Goal: Task Accomplishment & Management: Manage account settings

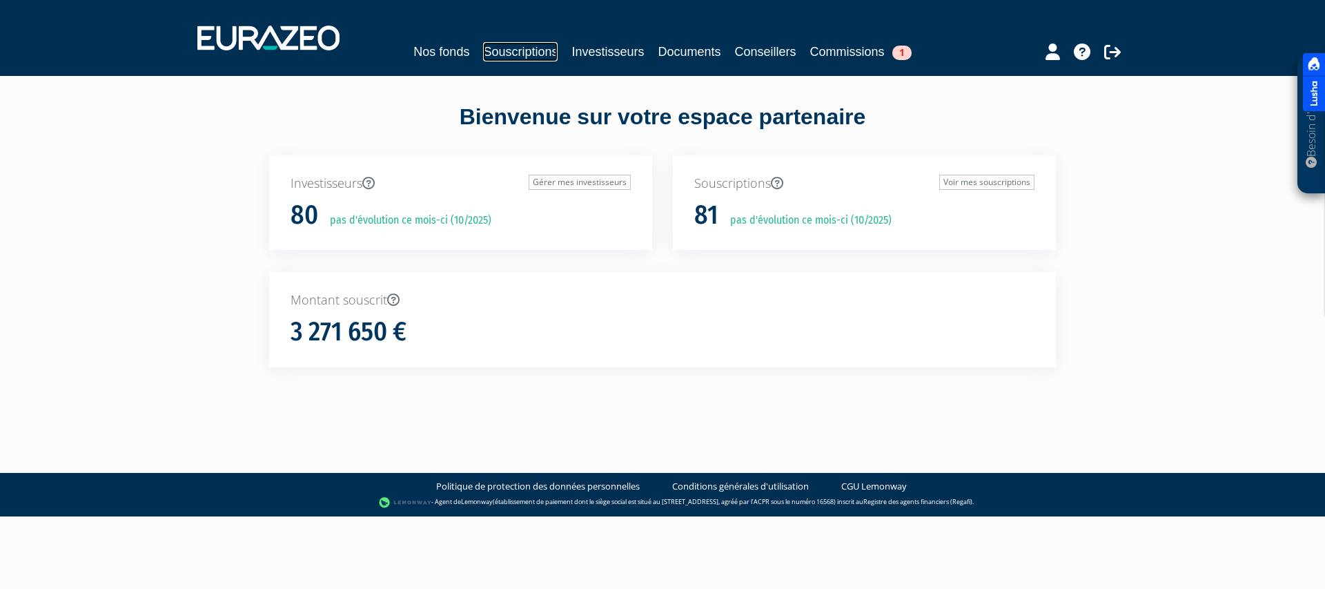
click at [525, 53] on link "Souscriptions" at bounding box center [520, 51] width 75 height 19
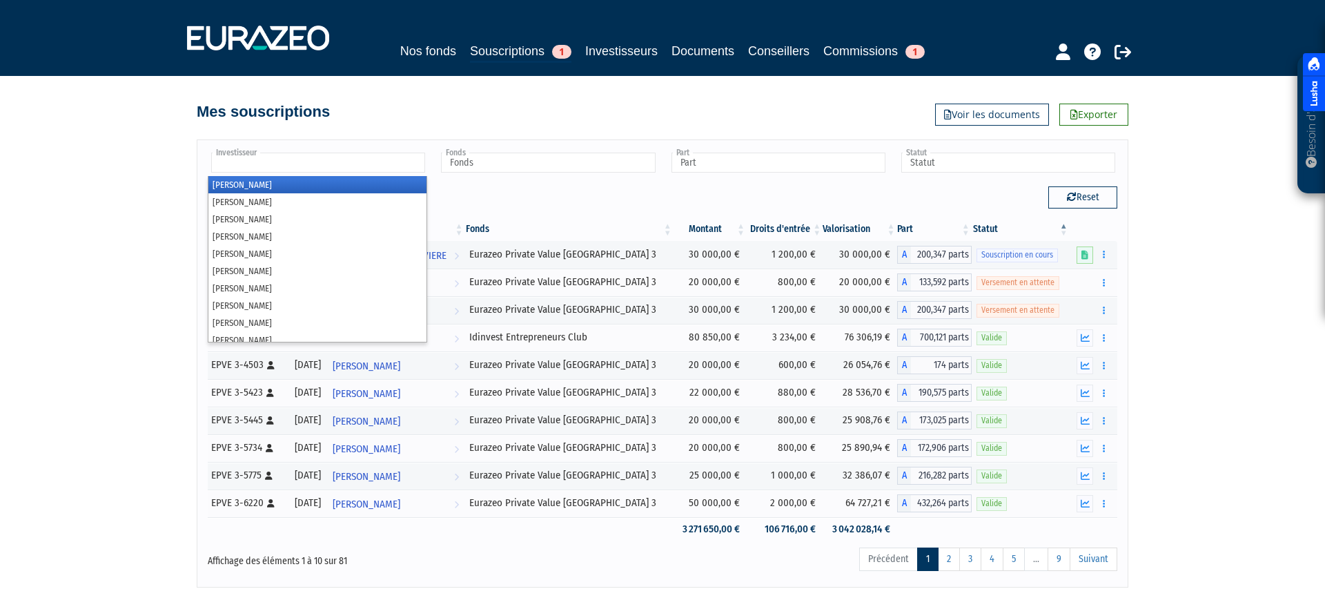
click at [345, 168] on input "text" at bounding box center [318, 163] width 214 height 20
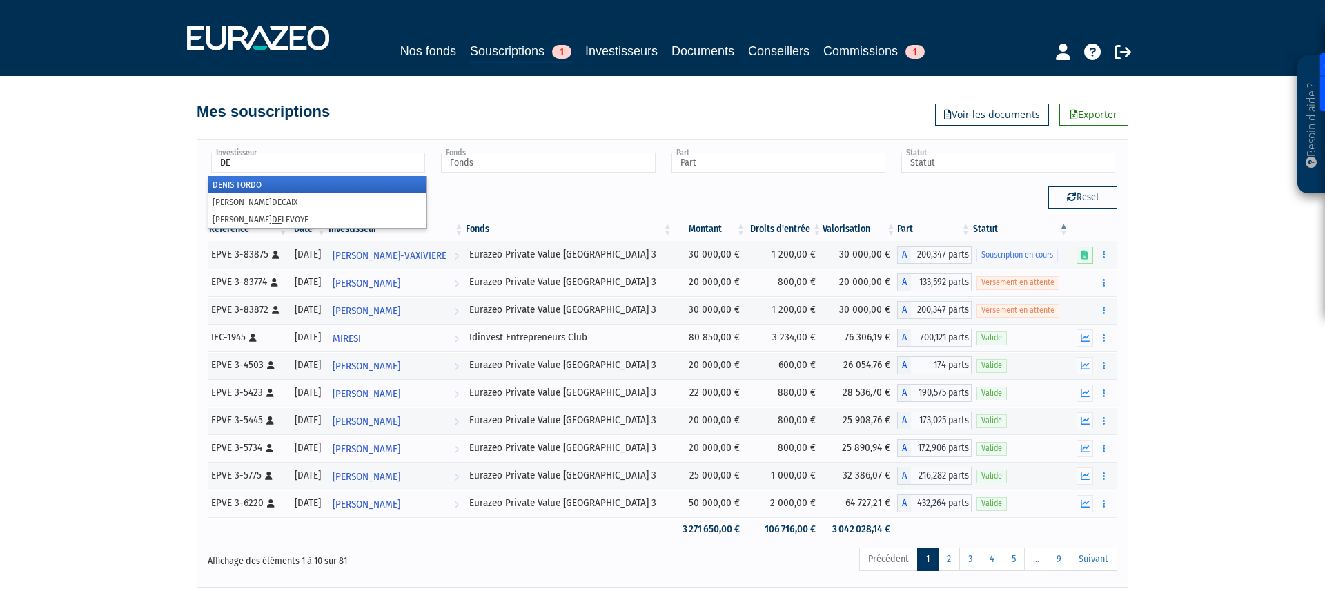
type input "D"
type input "MOU"
click at [400, 185] on li "[PERSON_NAME]" at bounding box center [317, 184] width 218 height 17
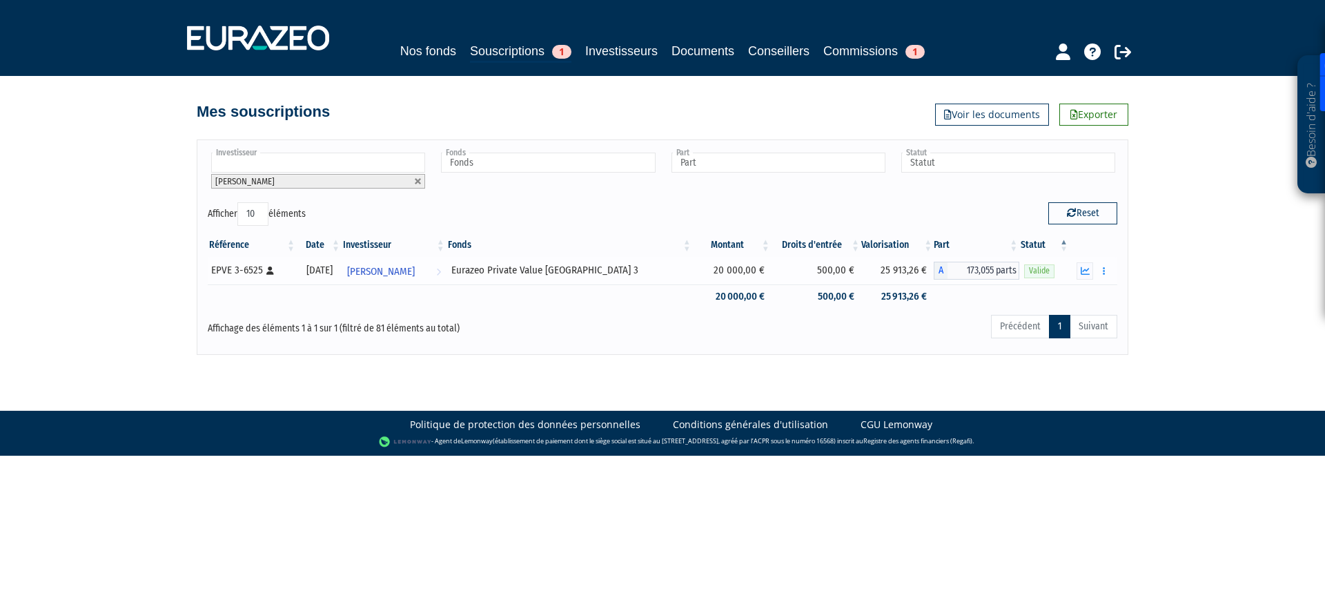
click at [1093, 273] on div at bounding box center [1094, 270] width 38 height 17
click at [1090, 273] on button "button" at bounding box center [1085, 270] width 17 height 17
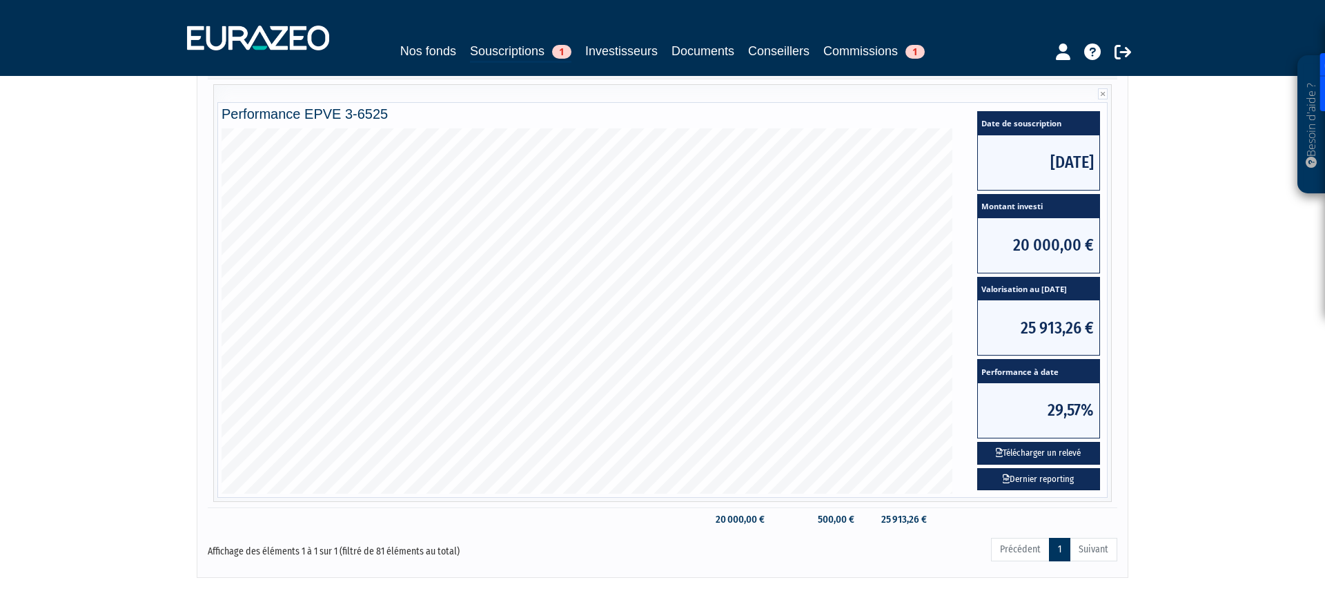
scroll to position [209, 0]
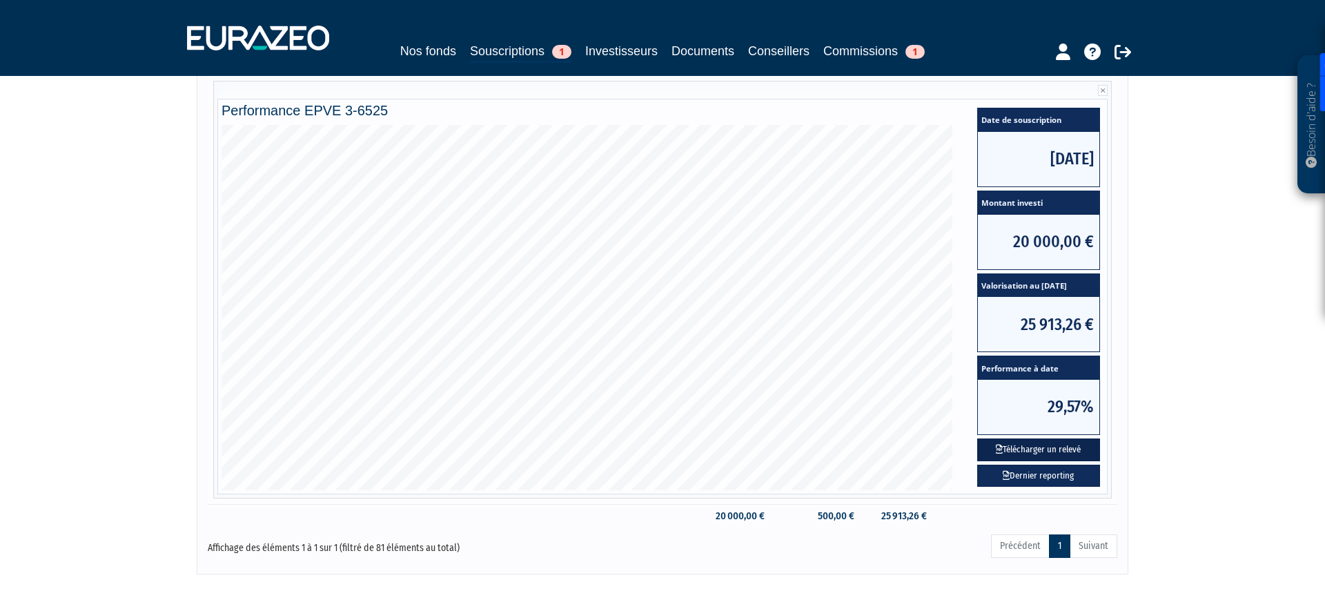
click at [1040, 459] on button "Télécharger un relevé" at bounding box center [1038, 449] width 123 height 23
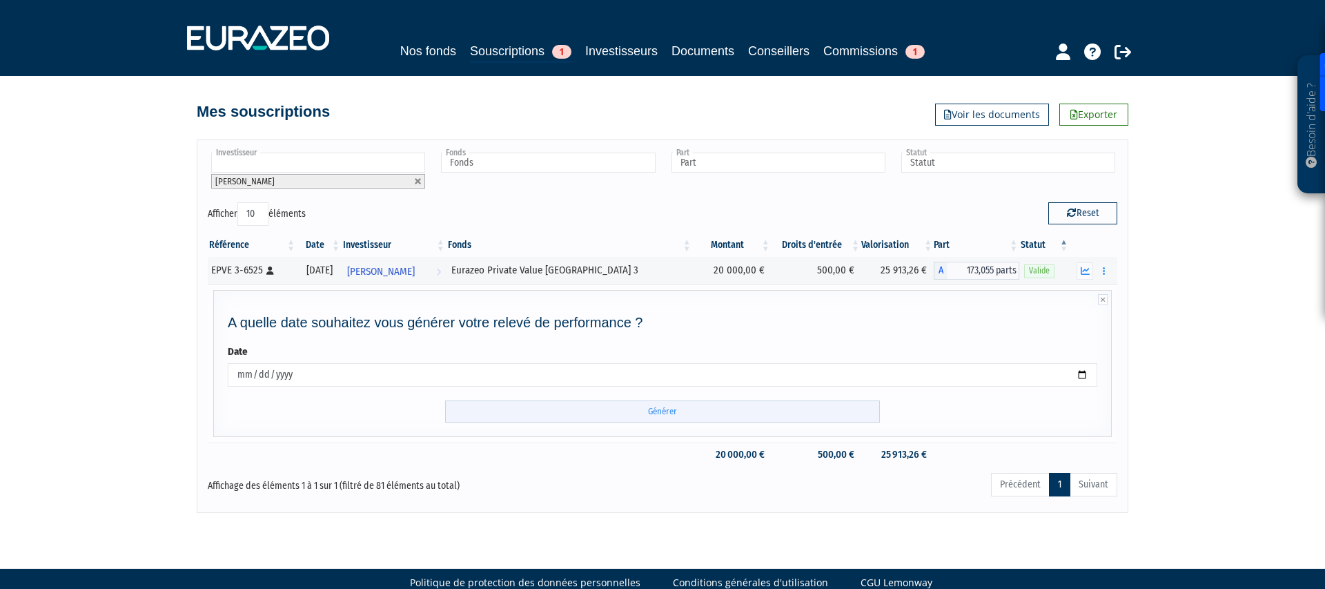
click at [494, 411] on input "Générer" at bounding box center [662, 411] width 435 height 23
click at [270, 381] on input "[DATE]" at bounding box center [663, 374] width 870 height 23
click at [270, 380] on input "[DATE]" at bounding box center [663, 374] width 870 height 23
click at [236, 377] on input "[DATE]" at bounding box center [663, 374] width 870 height 23
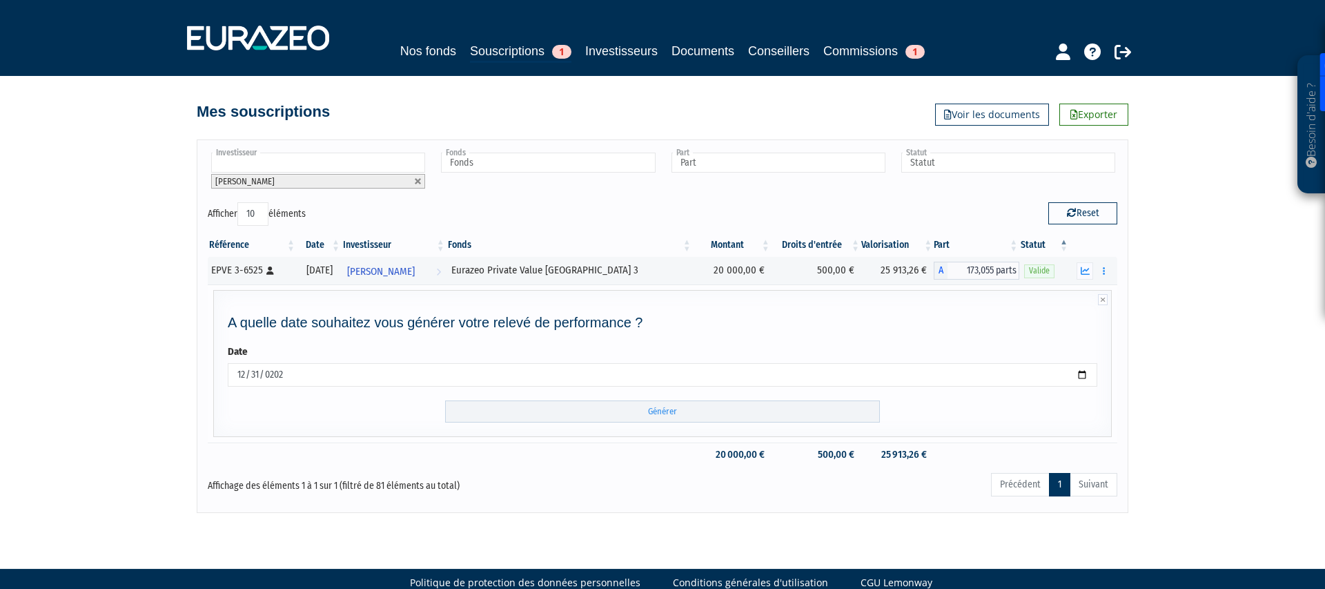
type input "[DATE]"
click at [618, 406] on input "Générer" at bounding box center [662, 411] width 435 height 23
click at [659, 415] on input "Générer" at bounding box center [662, 411] width 435 height 23
